Goal: Use online tool/utility: Utilize a website feature to perform a specific function

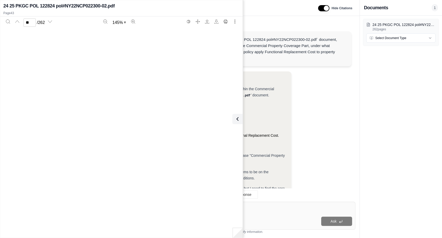
scroll to position [12383, 0]
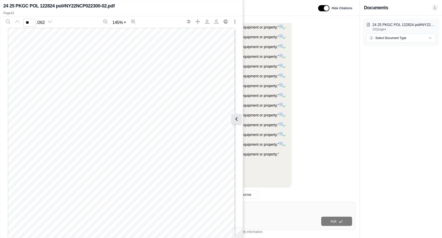
click at [241, 119] on button at bounding box center [236, 119] width 10 height 10
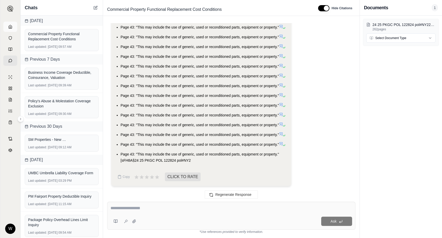
drag, startPoint x: 18, startPoint y: 31, endPoint x: 17, endPoint y: 28, distance: 3.9
click at [18, 29] on div "W" at bounding box center [10, 128] width 20 height 221
click at [13, 21] on div "W" at bounding box center [10, 128] width 20 height 221
click at [13, 27] on link at bounding box center [10, 27] width 14 height 10
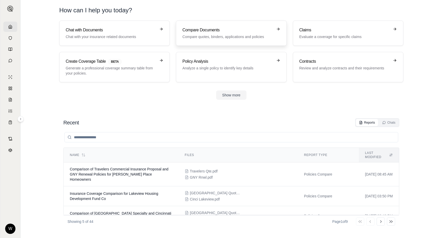
click at [211, 30] on h3 "Compare Documents" at bounding box center [227, 30] width 90 height 6
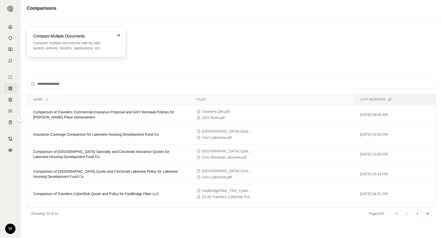
click at [93, 38] on h3 "Compare Mulitple Documents" at bounding box center [72, 36] width 79 height 6
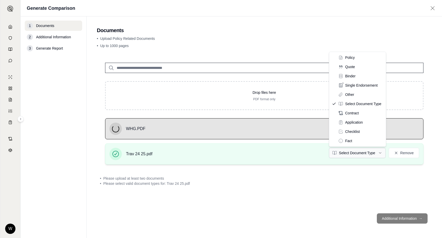
click at [372, 153] on html "W Generate Comparison 1 Documents 2 Additional Information 3 Generate Report Do…" at bounding box center [221, 119] width 442 height 238
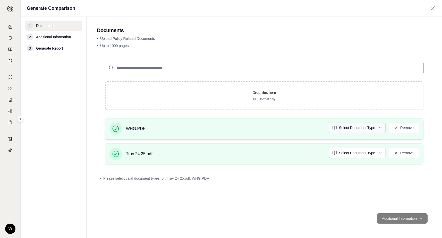
click at [357, 126] on html "W Generate Comparison 1 Documents 2 Additional Information 3 Generate Report Do…" at bounding box center [221, 119] width 442 height 238
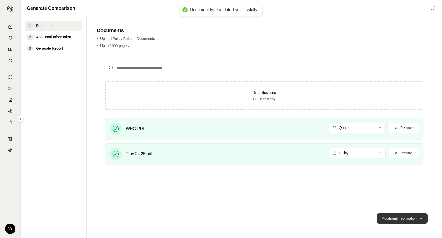
click at [403, 219] on button "Additional Information →" at bounding box center [402, 219] width 51 height 10
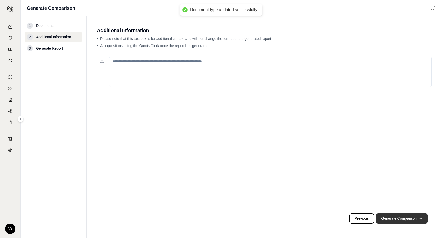
click at [397, 218] on button "Generate Comparison →" at bounding box center [401, 219] width 51 height 10
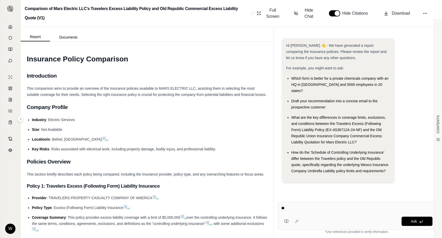
type textarea "*"
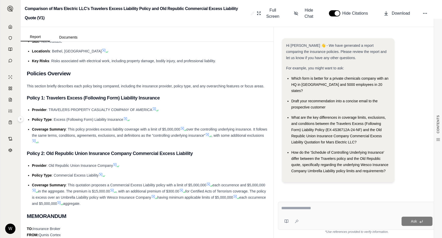
scroll to position [154, 0]
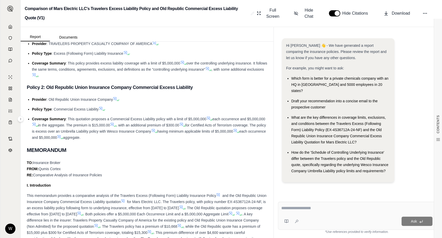
click at [314, 208] on textarea at bounding box center [356, 208] width 151 height 6
type textarea "**********"
click at [410, 219] on button "Ask" at bounding box center [416, 221] width 31 height 9
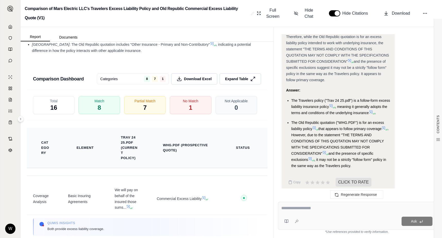
scroll to position [955, 0]
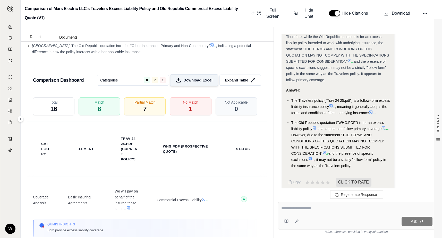
click at [197, 86] on button "Download Excel" at bounding box center [194, 80] width 48 height 12
click at [297, 213] on div at bounding box center [356, 209] width 151 height 8
click at [298, 210] on textarea at bounding box center [356, 208] width 151 height 6
type textarea "*"
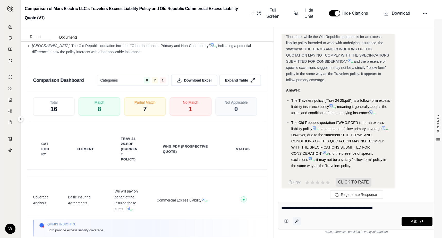
type textarea "**********"
click at [299, 223] on button at bounding box center [296, 222] width 8 height 8
type textarea "**********"
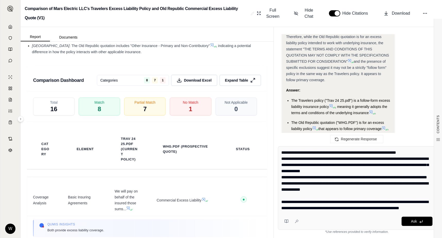
scroll to position [62, 0]
click at [417, 222] on button "Ask" at bounding box center [416, 221] width 31 height 9
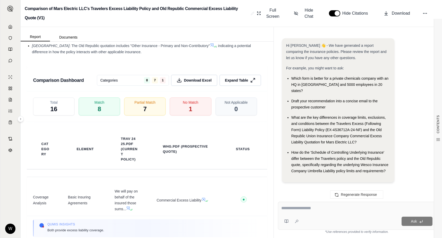
scroll to position [1343, 0]
